Goal: Book appointment/travel/reservation

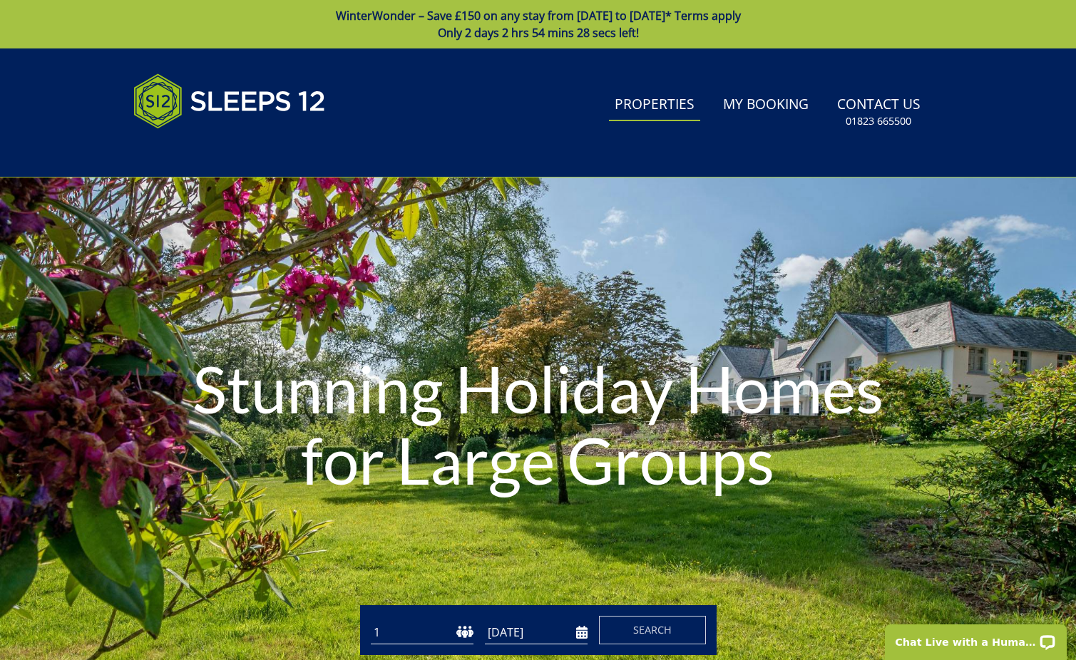
click at [636, 107] on link "Properties" at bounding box center [654, 105] width 91 height 32
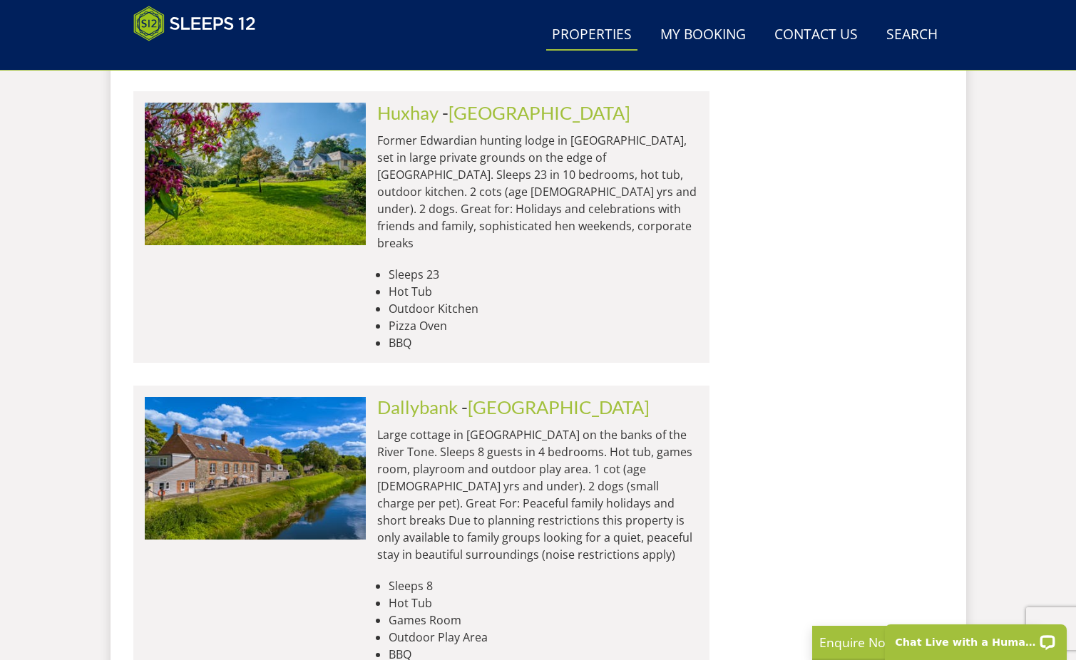
scroll to position [6046, 0]
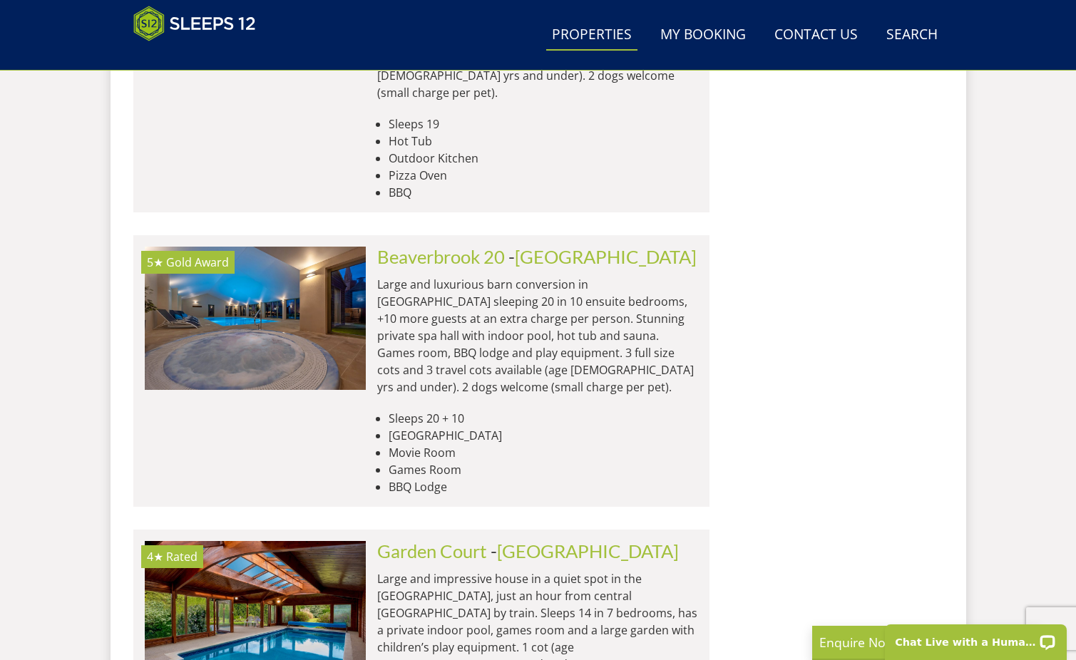
scroll to position [9521, 0]
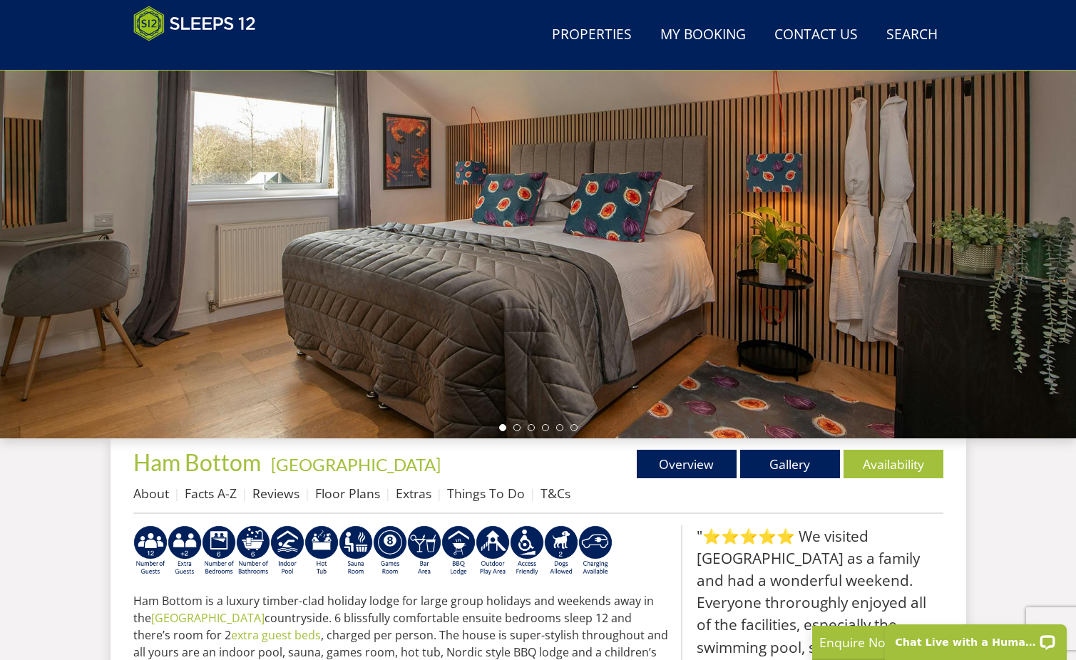
scroll to position [188, 0]
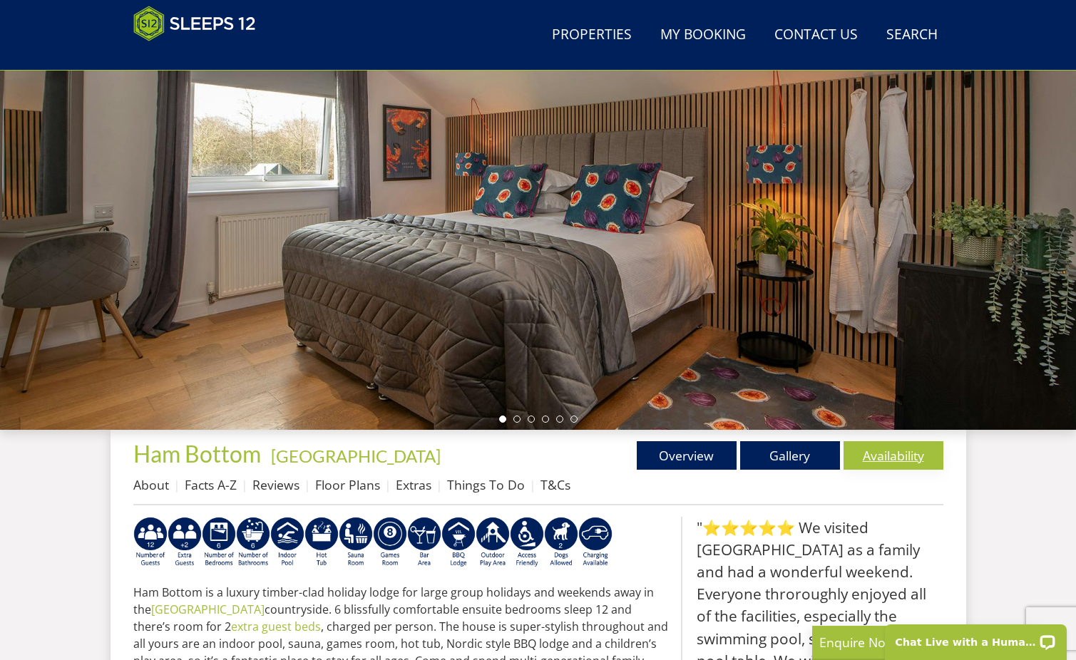
click at [884, 456] on link "Availability" at bounding box center [893, 455] width 100 height 29
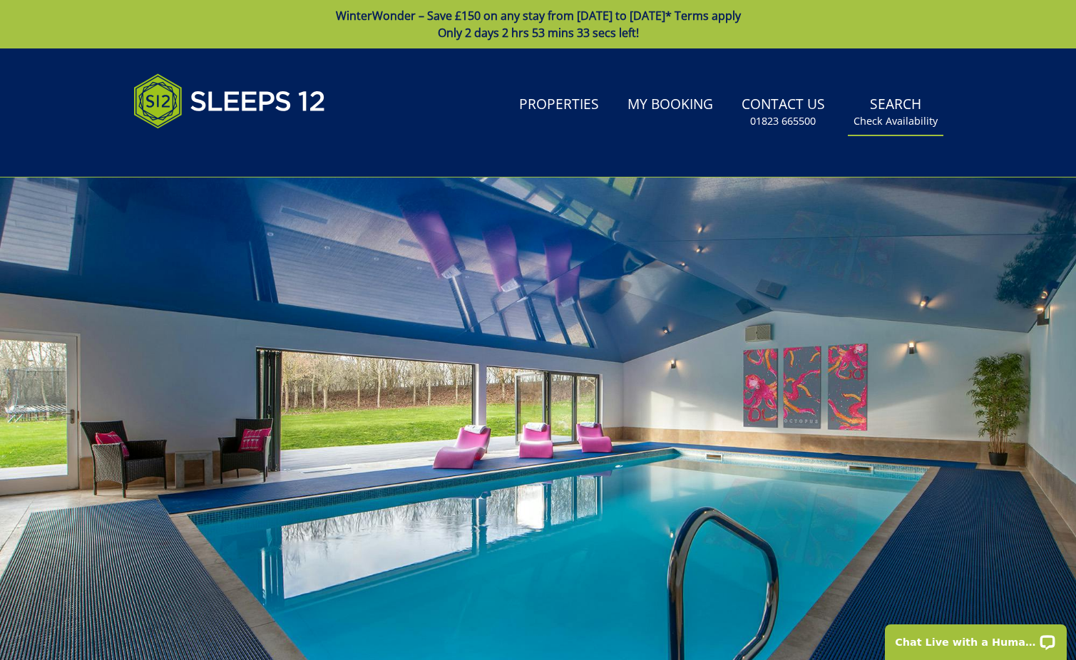
click at [896, 106] on link "Search Check Availability" at bounding box center [895, 112] width 96 height 46
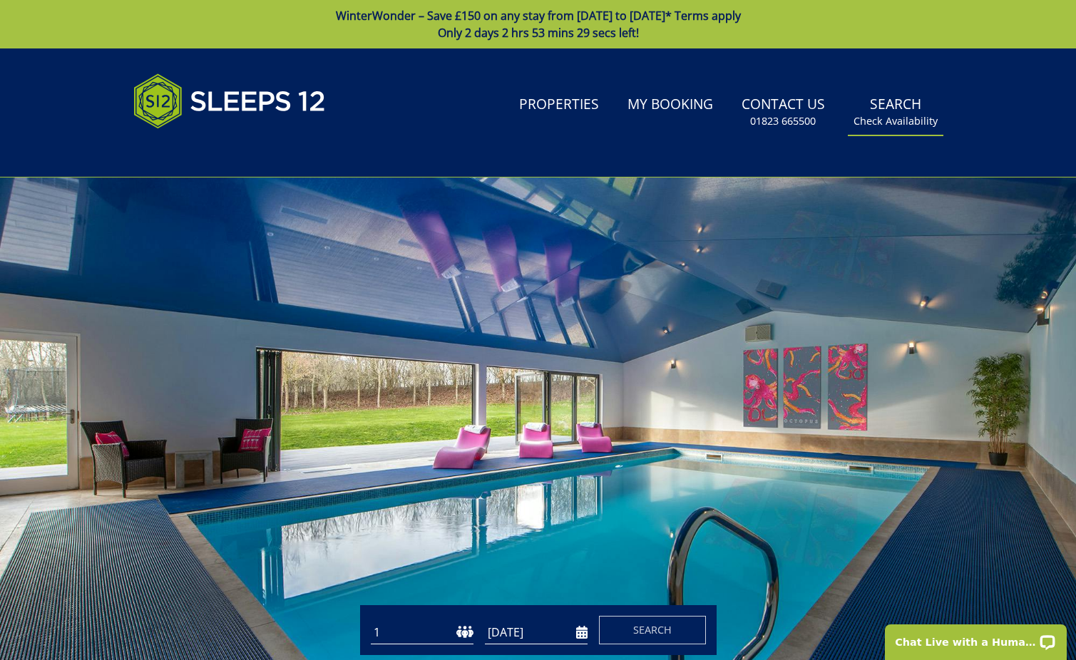
click at [885, 118] on small "Check Availability" at bounding box center [895, 121] width 84 height 14
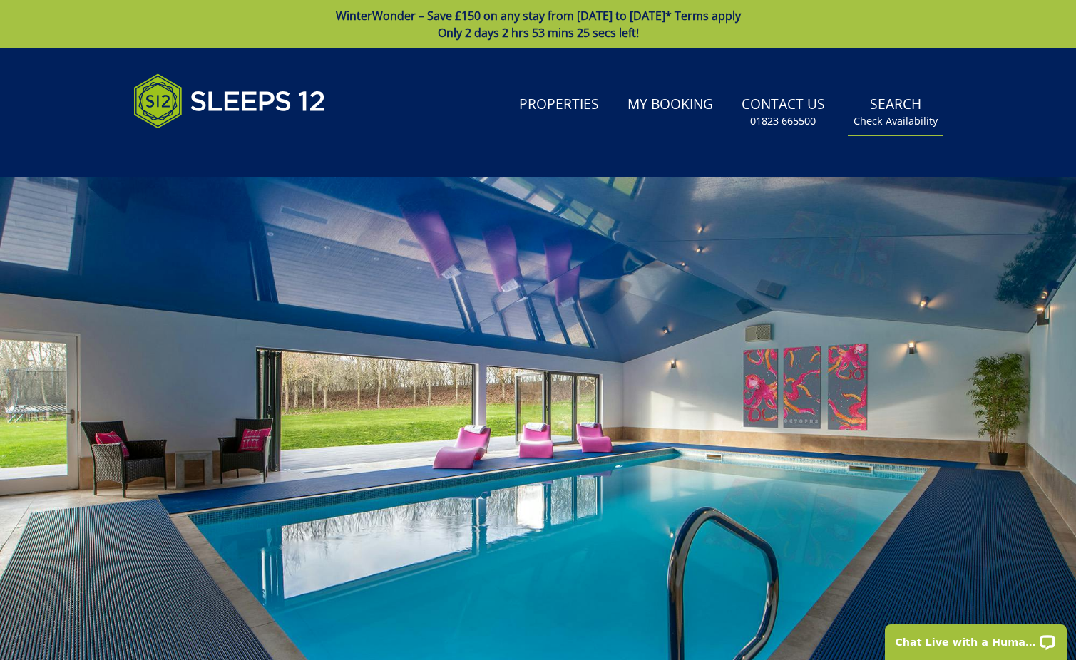
click at [890, 117] on small "Check Availability" at bounding box center [895, 121] width 84 height 14
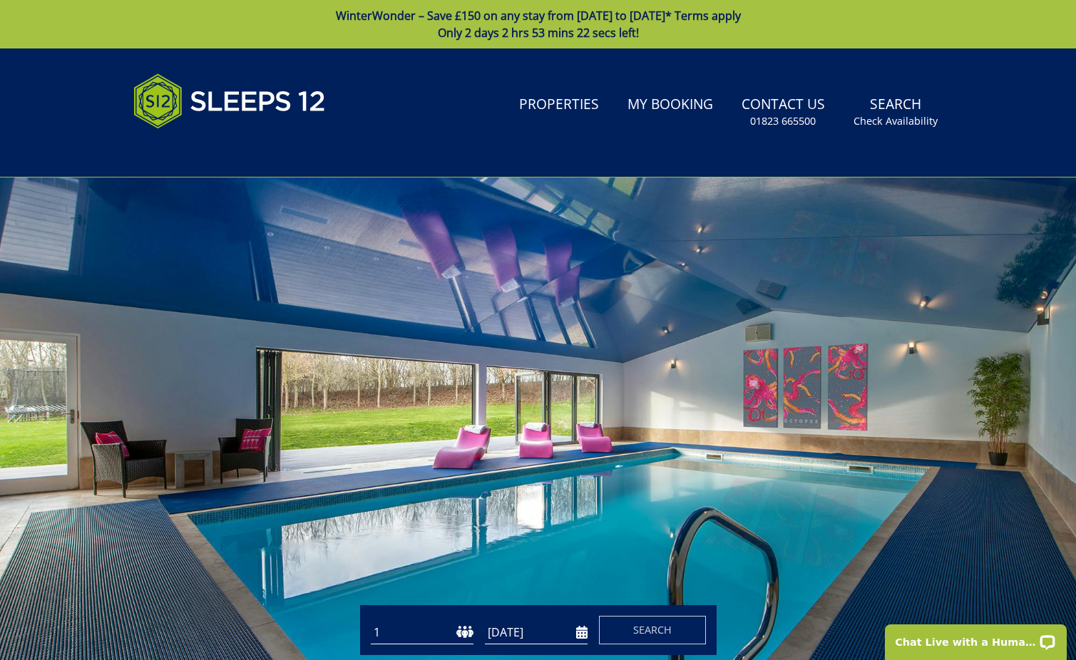
click at [580, 633] on input "[DATE]" at bounding box center [536, 633] width 103 height 24
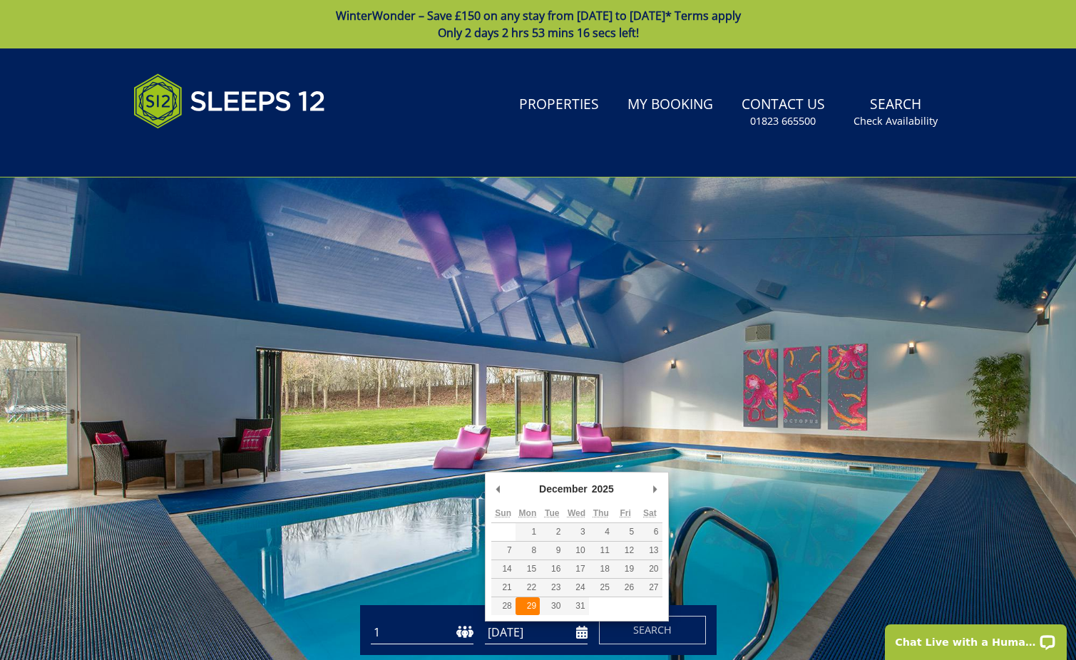
type input "[DATE]"
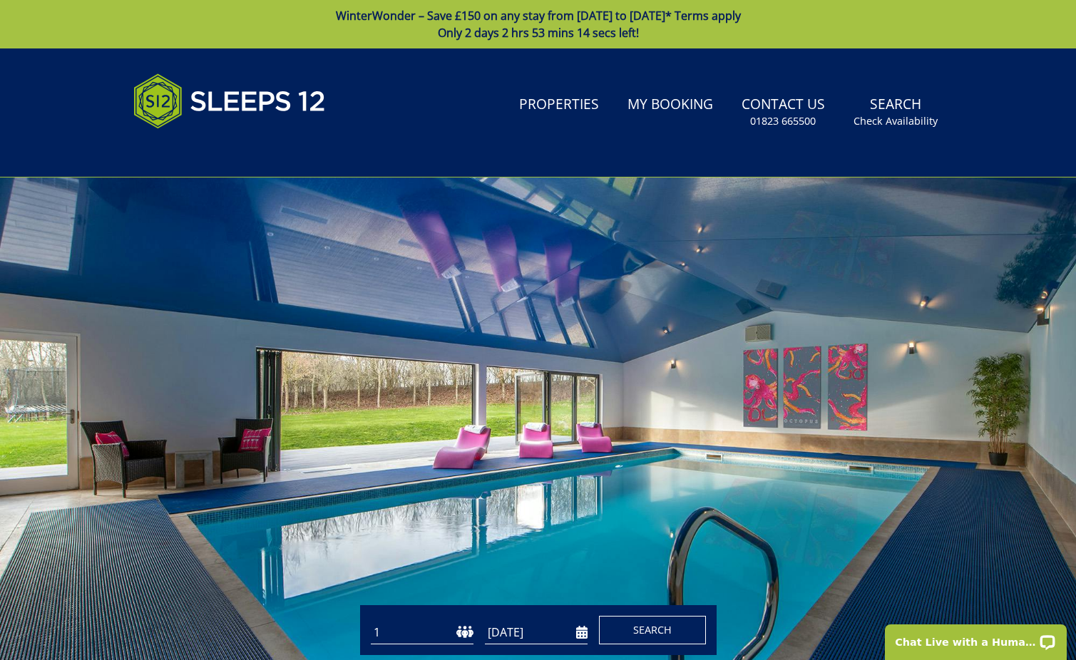
click at [641, 630] on span "Search" at bounding box center [652, 630] width 38 height 14
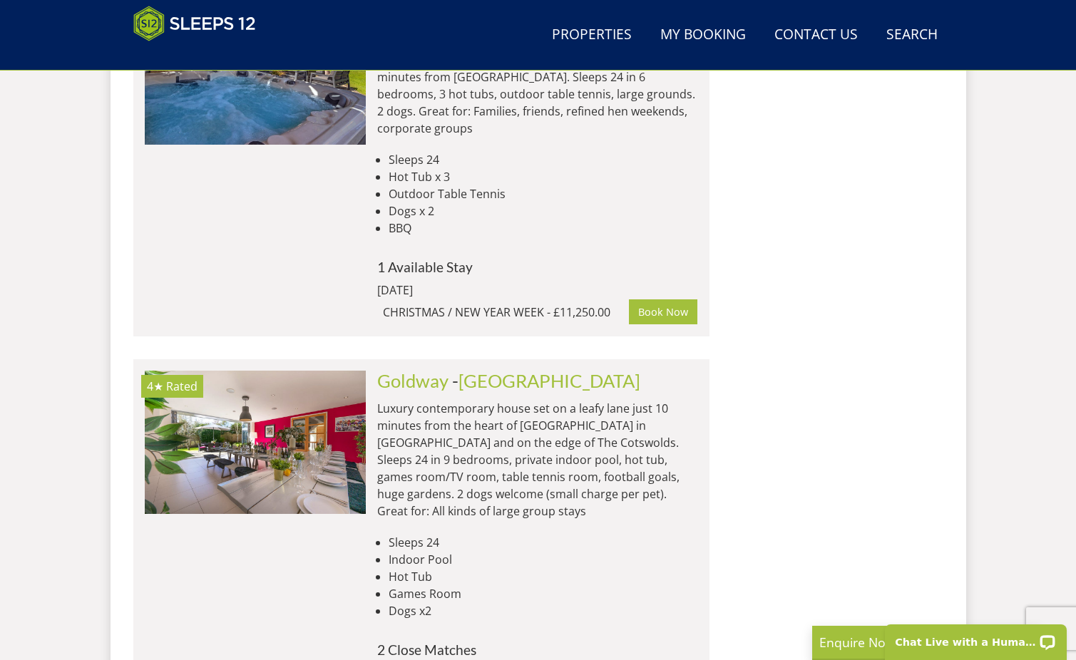
scroll to position [8233, 0]
